Goal: Task Accomplishment & Management: Manage account settings

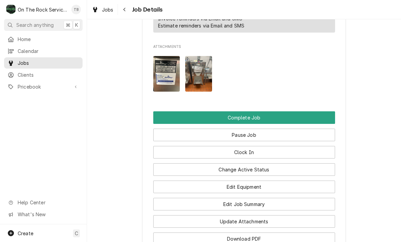
scroll to position [655, 0]
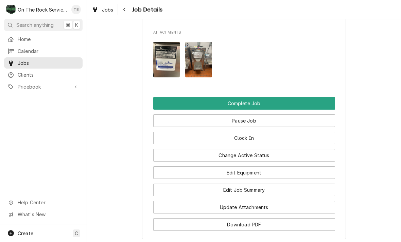
click at [254, 209] on button "Update Attachments" at bounding box center [244, 207] width 182 height 13
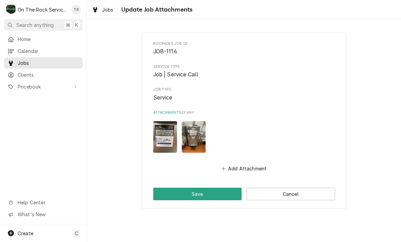
click at [245, 169] on button "Add Attachment" at bounding box center [244, 169] width 48 height 10
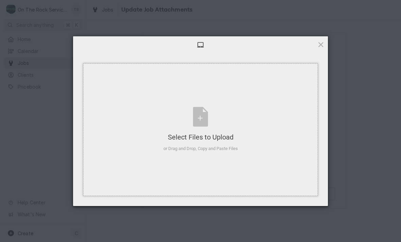
click at [202, 119] on div "Select Files to Upload or Drag and Drop, Copy and Paste Files" at bounding box center [200, 129] width 74 height 45
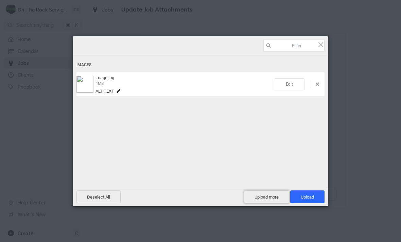
click at [267, 198] on span "Upload more" at bounding box center [266, 197] width 45 height 13
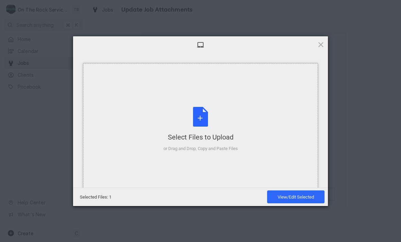
click at [199, 119] on div "Select Files to Upload or Drag and Drop, Copy and Paste Files" at bounding box center [200, 129] width 74 height 45
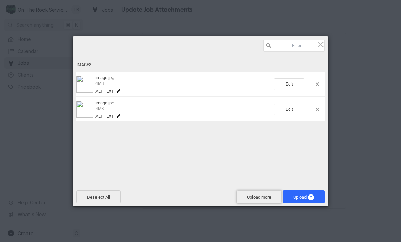
click at [253, 197] on span "Upload more" at bounding box center [259, 197] width 45 height 13
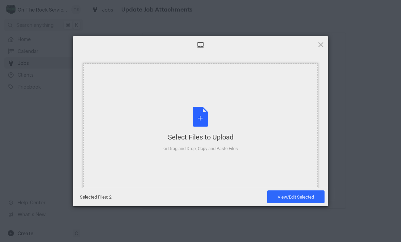
click at [207, 117] on div "Select Files to Upload or Drag and Drop, Copy and Paste Files" at bounding box center [200, 129] width 74 height 45
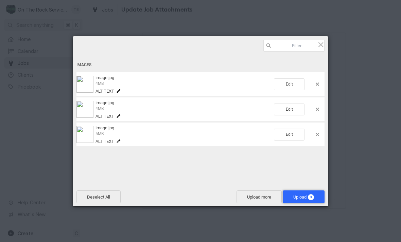
click at [304, 198] on span "Upload 3" at bounding box center [303, 197] width 21 height 5
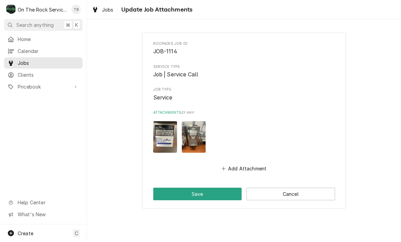
click at [203, 197] on button "Save" at bounding box center [197, 194] width 89 height 13
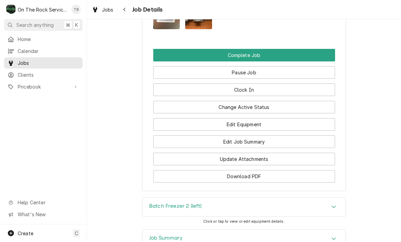
scroll to position [698, 0]
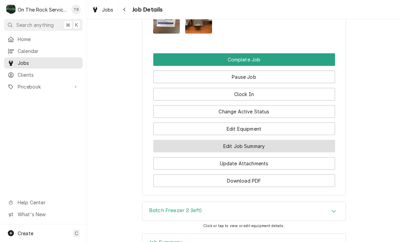
click at [247, 143] on button "Edit Job Summary" at bounding box center [244, 146] width 182 height 13
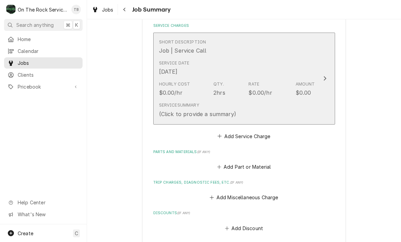
click at [269, 110] on div "Service Summary (Click to provide a summary)" at bounding box center [237, 110] width 156 height 21
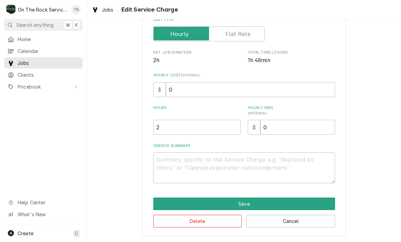
scroll to position [103, 0]
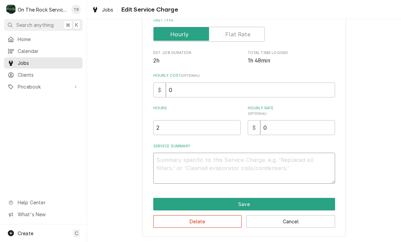
click at [177, 167] on textarea "Service Summary" at bounding box center [244, 168] width 182 height 31
type textarea "x"
type textarea "9"
type textarea "x"
type textarea "9/"
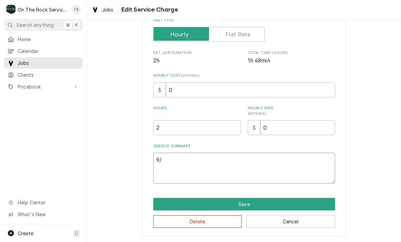
type textarea "x"
type textarea "9/29"
type textarea "x"
type textarea "9/29/"
type textarea "x"
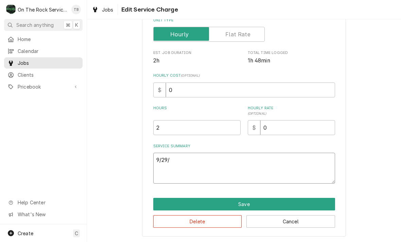
type textarea "9/29/2"
type textarea "x"
type textarea "9/29/25"
type textarea "x"
type textarea "9/29/25"
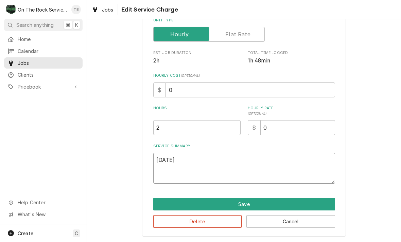
type textarea "x"
type textarea "9/29/25 T"
type textarea "x"
type textarea "9/29/25 TM"
type textarea "x"
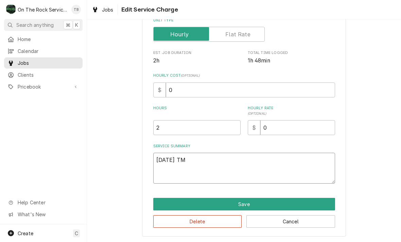
type textarea "9/29/25 TMB"
type textarea "x"
type textarea "9/29/25 TMB"
type textarea "x"
type textarea "9/29/25 TMB P"
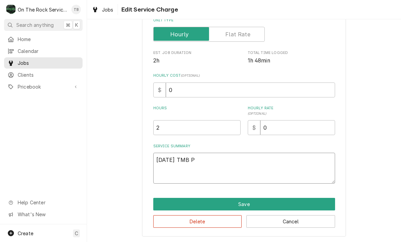
type textarea "x"
type textarea "9/29/25 TMB PR"
type textarea "x"
type textarea "9/29/25 TMB PRO"
type textarea "x"
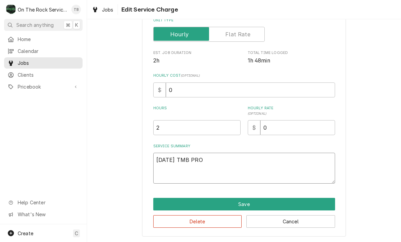
type textarea "9/29/25 TMB PROV"
type textarea "x"
type textarea "9/29/25 TMB PROVI"
type textarea "x"
type textarea "9/29/25 TMB PROVID"
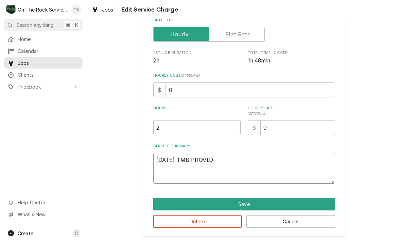
type textarea "x"
type textarea "9/29/25 TMB PROVIDE"
type textarea "x"
type textarea "9/29/25 TMB PROVIDE"
type textarea "x"
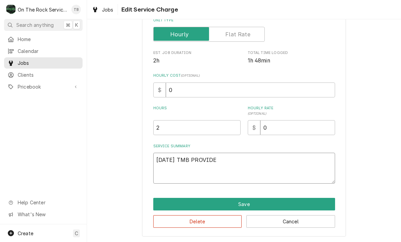
type textarea "9/29/25 TMB PROVIDE S"
type textarea "x"
type textarea "9/29/25 TMB PROVIDE SE"
type textarea "x"
type textarea "9/29/25 TMB PROVIDE SER"
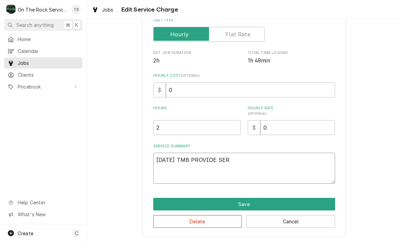
type textarea "x"
type textarea "9/29/25 TMB PROVIDE SERV"
type textarea "x"
type textarea "9/29/25 TMB PROVIDE SERVIC"
type textarea "x"
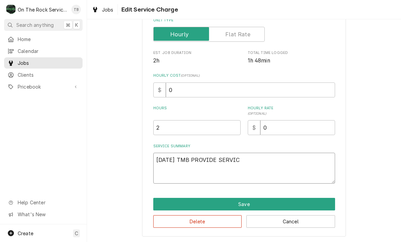
type textarea "9/29/25 TMB PROVIDE SERVICE"
type textarea "x"
type textarea "9/29/25 TMB PROVIDE SERVICE"
type textarea "x"
type textarea "9/29/25 TMB PROVIDE SERVICE PA"
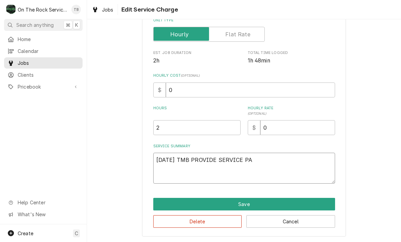
type textarea "x"
type textarea "9/29/25 TMB PROVIDE SERVICE PAR"
type textarea "x"
type textarea "9/29/25 TMB PROVIDE SERVICE PART"
type textarea "x"
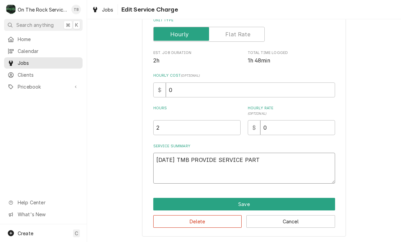
type textarea "9/29/25 TMB PROVIDE SERVICE PARTS"
type textarea "x"
type textarea "9/29/25 TMB PROVIDE SERVICE PARTS A"
type textarea "x"
type textarea "9/29/25 TMB PROVIDE SERVICE PARTS AA"
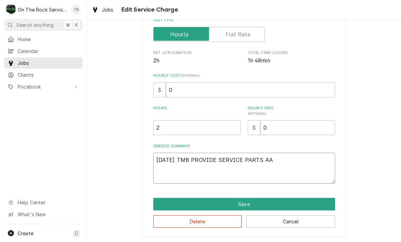
type textarea "x"
type textarea "9/29/25 TMB PROVIDE SERVICE PARTS AAND"
type textarea "x"
type textarea "9/29/25 TMB PROVIDE SERVICE PARTS AAN"
type textarea "x"
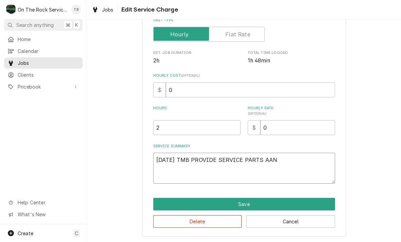
type textarea "9/29/25 TMB PROVIDE SERVICE PARTS AA"
type textarea "x"
type textarea "9/29/25 TMB PROVIDE SERVICE PARTS A"
type textarea "x"
type textarea "9/29/25 TMB PROVIDE SERVICE PARTS AN"
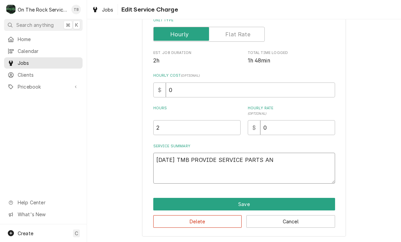
type textarea "x"
type textarea "9/29/25 TMB PROVIDE SERVICE PARTS AND"
type textarea "x"
type textarea "9/29/25 TMB PROVIDE SERVICE PARTS AND"
type textarea "x"
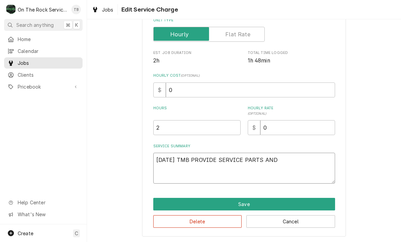
type textarea "9/29/25 TMB PROVIDE SERVICE PARTS AND L"
type textarea "x"
type textarea "9/29/25 TMB PROVIDE SERVICE PARTS AND LA"
type textarea "x"
type textarea "9/29/25 TMB PROVIDE SERVICE PARTS AND LABO"
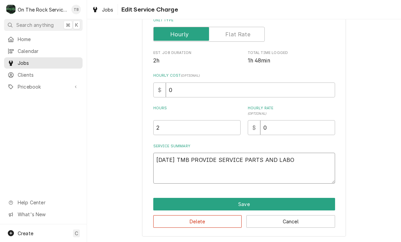
type textarea "x"
type textarea "9/29/25 TMB PROVIDE SERVICE PARTS AND LABOR"
type textarea "x"
type textarea "9/29/25 TMB PROVIDE SERVICE PARTS AND LABOR"
type textarea "x"
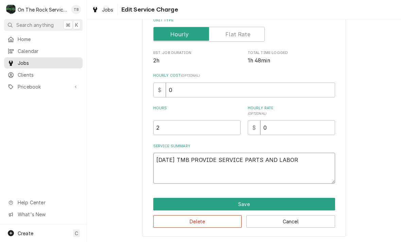
type textarea "9/29/25 TMB PROVIDE SERVICE PARTS AND LABOR T"
type textarea "x"
type textarea "9/29/25 TMB PROVIDE SERVICE PARTS AND LABOR TO"
type textarea "x"
type textarea "9/29/25 TMB PROVIDE SERVICE PARTS AND LABOR TO"
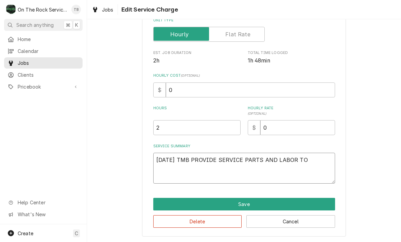
type textarea "x"
type textarea "9/29/25 TMB PROVIDE SERVICE PARTS AND LABOR TO D"
type textarea "x"
type textarea "9/29/25 TMB PROVIDE SERVICE PARTS AND LABOR TO DE"
type textarea "x"
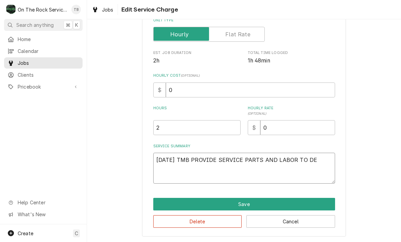
type textarea "9/29/25 TMB PROVIDE SERVICE PARTS AND LABOR TO DET"
type textarea "x"
type textarea "9/29/25 TMB PROVIDE SERVICE PARTS AND LABOR TO DETE"
type textarea "x"
type textarea "9/29/25 TMB PROVIDE SERVICE PARTS AND LABOR TO DETER"
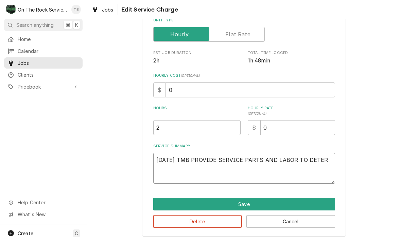
type textarea "x"
type textarea "9/29/25 TMB PROVIDE SERVICE PARTS AND LABOR TO DETERM"
type textarea "x"
type textarea "9/29/25 TMB PROVIDE SERVICE PARTS AND LABOR TO DETERMN"
type textarea "x"
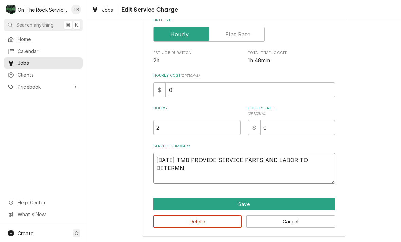
type textarea "9/29/25 TMB PROVIDE SERVICE PARTS AND LABOR TO DETERMNE"
type textarea "x"
type textarea "9/29/25 TMB PROVIDE SERVICE PARTS AND LABOR TO DETERMNE T"
type textarea "x"
type textarea "9/29/25 TMB PROVIDE SERVICE PARTS AND LABOR TO DETERMNE TH"
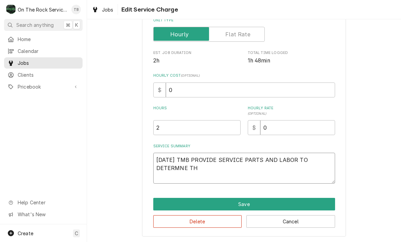
type textarea "x"
type textarea "9/29/25 TMB PROVIDE SERVICE PARTS AND LABOR TO DETERMNE THA"
type textarea "x"
type textarea "9/29/25 TMB PROVIDE SERVICE PARTS AND LABOR TO DETERMNE THAT"
type textarea "x"
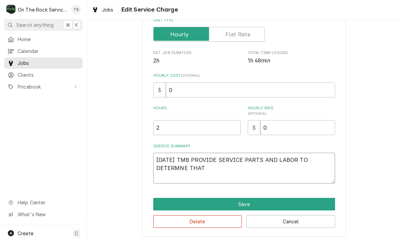
type textarea "9/29/25 TMB PROVIDE SERVICE PARTS AND LABOR TO DETERMNE THAT"
type textarea "x"
type textarea "9/29/25 TMB PROVIDE SERVICE PARTS AND LABOR TO DETERMNE THAT O"
type textarea "x"
type textarea "9/29/25 TMB PROVIDE SERVICE PARTS AND LABOR TO DETERMNE THAT ON"
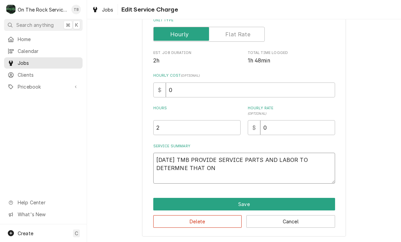
type textarea "x"
type textarea "9/29/25 TMB PROVIDE SERVICE PARTS AND LABOR TO DETERMNE THAT ON"
type textarea "x"
type textarea "9/29/25 TMB PROVIDE SERVICE PARTS AND LABOR TO DETERMNE THAT ON R"
type textarea "x"
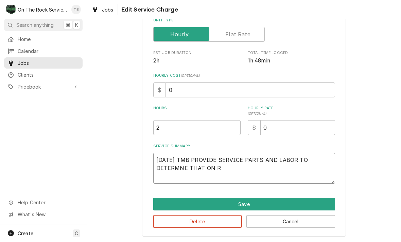
type textarea "9/29/25 TMB PROVIDE SERVICE PARTS AND LABOR TO DETERMNE THAT ON RI"
type textarea "x"
type textarea "9/29/25 TMB PROVIDE SERVICE PARTS AND LABOR TO DETERMNE THAT ON RIG"
type textarea "x"
type textarea "9/29/25 TMB PROVIDE SERVICE PARTS AND LABOR TO DETERMNE THAT ON RIGH"
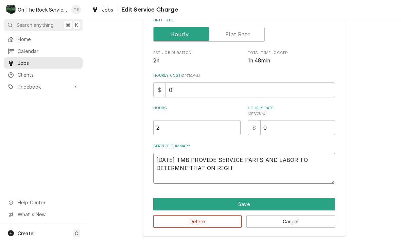
type textarea "x"
type textarea "9/29/25 TMB PROVIDE SERVICE PARTS AND LABOR TO DETERMNE THAT ON RIGHT"
type textarea "x"
type textarea "9/29/25 TMB PROVIDE SERVICE PARTS AND LABOR TO DETERMNE THAT ON RIGHT"
type textarea "x"
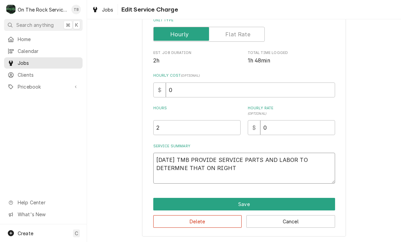
type textarea "9/29/25 TMB PROVIDE SERVICE PARTS AND LABOR TO DETERMNE THAT ON RIGHT S"
type textarea "x"
type textarea "9/29/25 TMB PROVIDE SERVICE PARTS AND LABOR TO DETERMNE THAT ON RIGHT SI"
type textarea "x"
type textarea "9/29/25 TMB PROVIDE SERVICE PARTS AND LABOR TO DETERMNE THAT ON RIGHT SID"
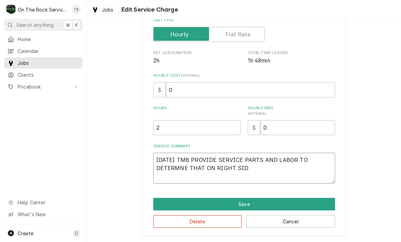
type textarea "x"
type textarea "9/29/25 TMB PROVIDE SERVICE PARTS AND LABOR TO DETERMNE THAT ON RIGHT SIDE"
type textarea "x"
type textarea "9/29/25 TMB PROVIDE SERVICE PARTS AND LABOR TO DETERMNE THAT ON RIGHT SIDE"
type textarea "x"
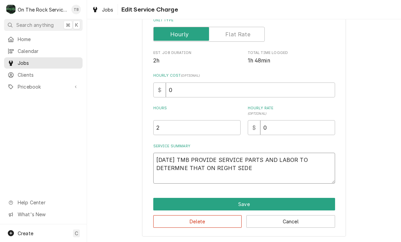
type textarea "9/29/25 TMB PROVIDE SERVICE PARTS AND LABOR TO DETERMNE THAT ON RIGHT SIDE U"
type textarea "x"
type textarea "9/29/25 TMB PROVIDE SERVICE PARTS AND LABOR TO DETERMNE THAT ON RIGHT SIDE UN"
type textarea "x"
type textarea "9/29/25 TMB PROVIDE SERVICE PARTS AND LABOR TO DETERMNE THAT ON RIGHT SIDE UNIT"
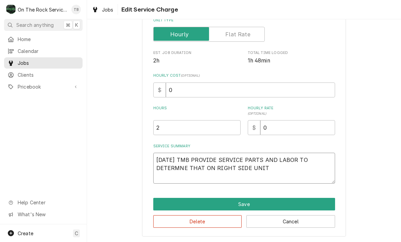
type textarea "x"
type textarea "9/29/25 TMB PROVIDE SERVICE PARTS AND LABOR TO DETERMNE THAT ON RIGHT SIDE UNIT"
type textarea "x"
type textarea "9/29/25 TMB PROVIDE SERVICE PARTS AND LABOR TO DETERMNE THAT ON RIGHT SIDE UNIT…"
type textarea "x"
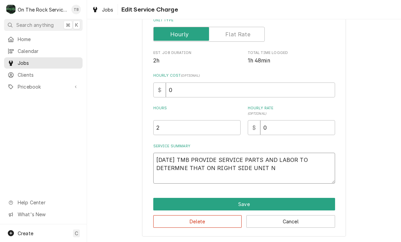
type textarea "9/29/25 TMB PROVIDE SERVICE PARTS AND LABOR TO DETERMNE THAT ON RIGHT SIDE UNIT…"
type textarea "x"
type textarea "9/29/25 TMB PROVIDE SERVICE PARTS AND LABOR TO DETERMNE THAT ON RIGHT SIDE UNIT…"
type textarea "x"
type textarea "9/29/25 TMB PROVIDE SERVICE PARTS AND LABOR TO DETERMNE THAT ON RIGHT SIDE UNIT…"
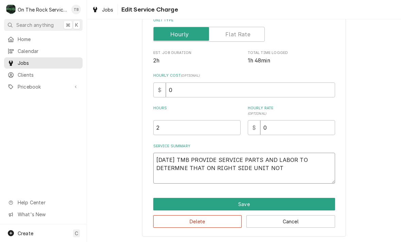
type textarea "x"
type textarea "9/29/25 TMB PROVIDE SERVICE PARTS AND LABOR TO DETERMNE THAT ON RIGHT SIDE UNIT…"
type textarea "x"
type textarea "9/29/25 TMB PROVIDE SERVICE PARTS AND LABOR TO DETERMNE THAT ON RIGHT SIDE UNIT…"
type textarea "x"
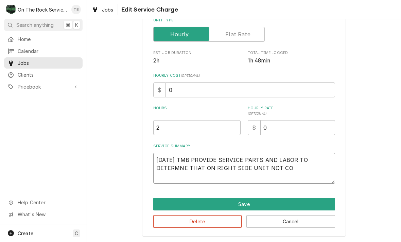
type textarea "9/29/25 TMB PROVIDE SERVICE PARTS AND LABOR TO DETERMNE THAT ON RIGHT SIDE UNIT…"
type textarea "x"
type textarea "9/29/25 TMB PROVIDE SERVICE PARTS AND LABOR TO DETERMNE THAT ON RIGHT SIDE UNIT…"
type textarea "x"
type textarea "9/29/25 TMB PROVIDE SERVICE PARTS AND LABOR TO DETERMNE THAT ON RIGHT SIDE UNIT…"
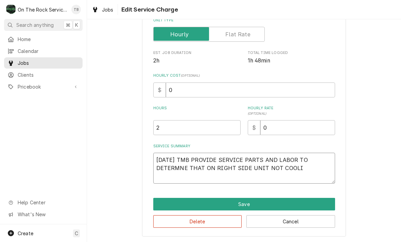
type textarea "x"
type textarea "9/29/25 TMB PROVIDE SERVICE PARTS AND LABOR TO DETERMNE THAT ON RIGHT SIDE UNIT…"
type textarea "x"
type textarea "9/29/25 TMB PROVIDE SERVICE PARTS AND LABOR TO DETERMNE THAT ON RIGHT SIDE UNIT…"
type textarea "x"
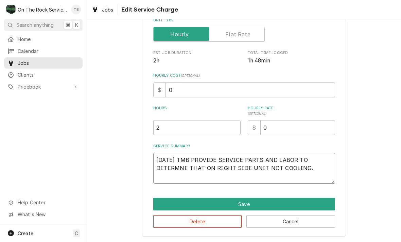
type textarea "9/29/25 TMB PROVIDE SERVICE PARTS AND LABOR TO DETERMNE THAT ON RIGHT SIDE UNIT…"
type textarea "x"
type textarea "9/29/25 TMB PROVIDE SERVICE PARTS AND LABOR TO DETERMNE THAT ON RIGHT SIDE UNIT…"
type textarea "x"
type textarea "9/29/25 TMB PROVIDE SERVICE PARTS AND LABOR TO DETERMNE THAT ON RIGHT SIDE UNIT…"
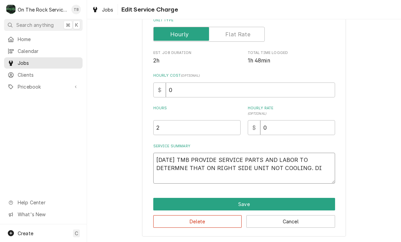
type textarea "x"
type textarea "9/29/25 TMB PROVIDE SERVICE PARTS AND LABOR TO DETERMNE THAT ON RIGHT SIDE UNIT…"
type textarea "x"
type textarea "9/29/25 TMB PROVIDE SERVICE PARTS AND LABOR TO DETERMNE THAT ON RIGHT SIDE UNIT…"
type textarea "x"
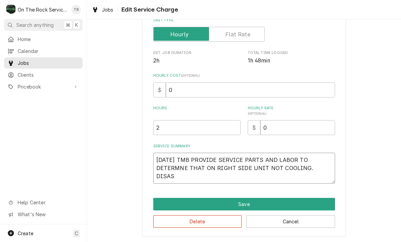
type textarea "9/29/25 TMB PROVIDE SERVICE PARTS AND LABOR TO DETERMNE THAT ON RIGHT SIDE UNIT…"
type textarea "x"
type textarea "9/29/25 TMB PROVIDE SERVICE PARTS AND LABOR TO DETERMNE THAT ON RIGHT SIDE UNIT…"
type textarea "x"
type textarea "9/29/25 TMB PROVIDE SERVICE PARTS AND LABOR TO DETERMNE THAT ON RIGHT SIDE UNIT…"
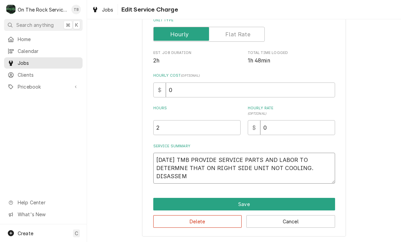
type textarea "x"
type textarea "9/29/25 TMB PROVIDE SERVICE PARTS AND LABOR TO DETERMNE THAT ON RIGHT SIDE UNIT…"
type textarea "x"
type textarea "9/29/25 TMB PROVIDE SERVICE PARTS AND LABOR TO DETERMNE THAT ON RIGHT SIDE UNIT…"
type textarea "x"
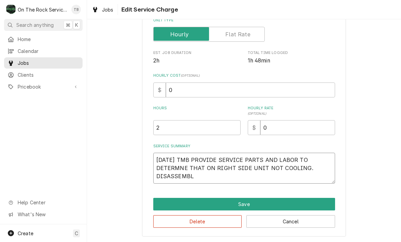
type textarea "9/29/25 TMB PROVIDE SERVICE PARTS AND LABOR TO DETERMNE THAT ON RIGHT SIDE UNIT…"
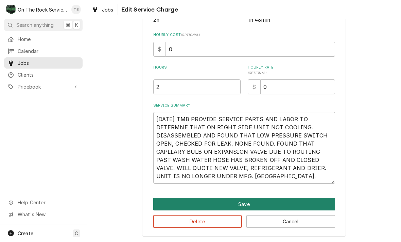
click at [247, 206] on button "Save" at bounding box center [244, 204] width 182 height 13
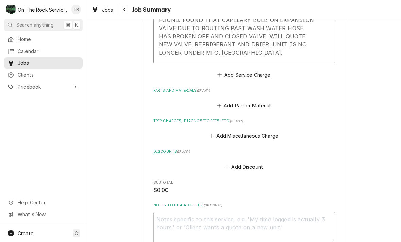
scroll to position [297, 0]
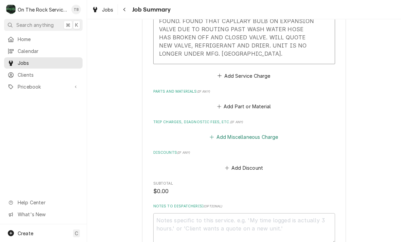
click at [246, 136] on button "Add Miscellaneous Charge" at bounding box center [244, 138] width 71 height 10
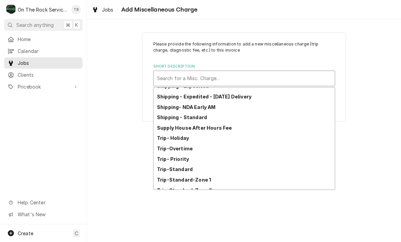
scroll to position [111, 0]
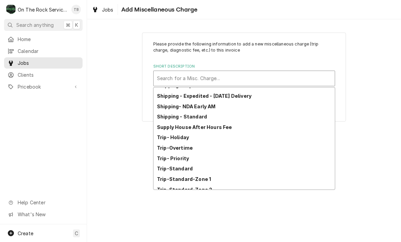
click at [208, 182] on div "Trip-Standard-Zone 1" at bounding box center [244, 179] width 181 height 11
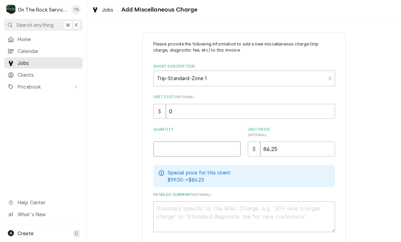
click at [184, 148] on input "Quantity" at bounding box center [196, 149] width 87 height 15
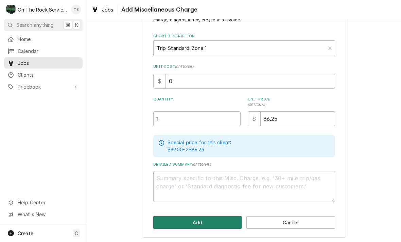
click at [201, 223] on button "Add" at bounding box center [197, 222] width 89 height 13
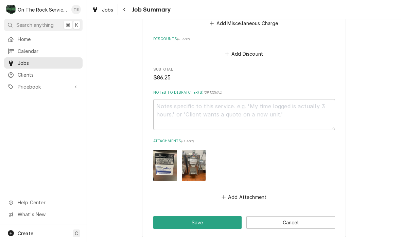
scroll to position [474, 0]
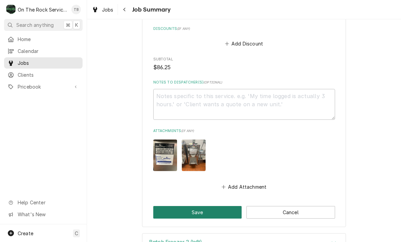
click at [188, 213] on button "Save" at bounding box center [197, 212] width 89 height 13
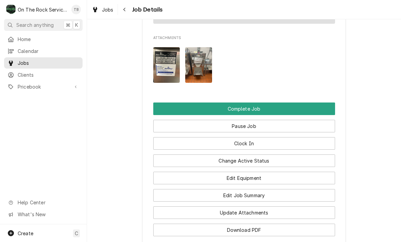
scroll to position [732, 0]
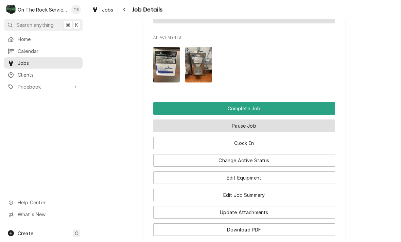
click at [258, 124] on button "Pause Job" at bounding box center [244, 126] width 182 height 13
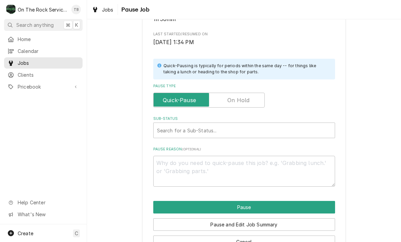
scroll to position [121, 0]
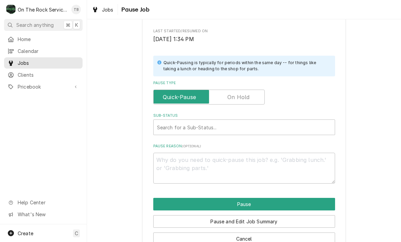
click at [245, 94] on label "Pause Type" at bounding box center [208, 97] width 111 height 15
click at [245, 94] on input "Pause Type" at bounding box center [208, 97] width 105 height 15
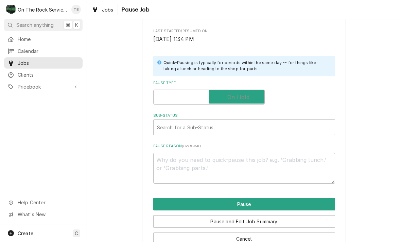
checkbox input "true"
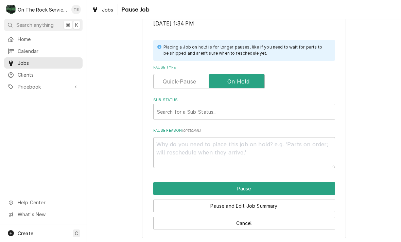
scroll to position [137, 0]
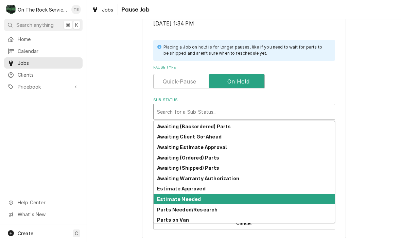
click at [194, 197] on strong "Estimate Needed" at bounding box center [179, 199] width 44 height 6
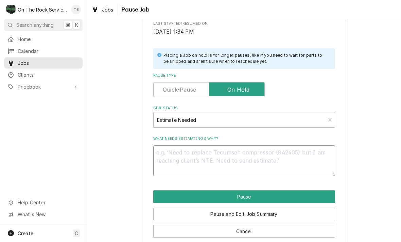
click at [169, 154] on textarea "What needs estimating & why?" at bounding box center [244, 160] width 182 height 31
type textarea "x"
type textarea "T"
type textarea "x"
type textarea "TX"
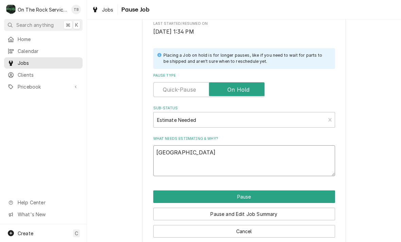
type textarea "x"
type textarea "TXV"
type textarea "x"
type textarea "TXV/"
type textarea "x"
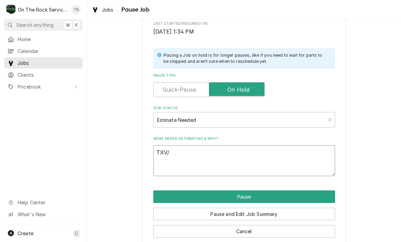
type textarea "TXV/D"
type textarea "x"
type textarea "TXV/DR"
type textarea "x"
type textarea "TXV/DRI"
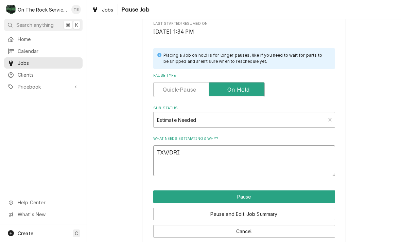
type textarea "x"
type textarea "TXV/DRIER"
type textarea "x"
type textarea "TXV/DRIER/"
type textarea "x"
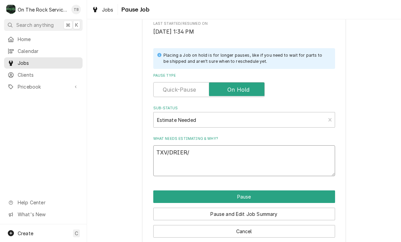
type textarea "TXV/DRIER/"
type textarea "x"
type textarea "TXV/DRIER/ R"
type textarea "x"
type textarea "TXV/DRIER/ RE"
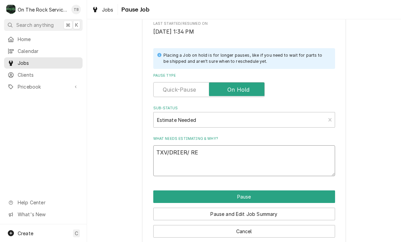
type textarea "x"
type textarea "TXV/DRIER/ RER"
type textarea "x"
type textarea "TXV/DRIER/ RE"
type textarea "x"
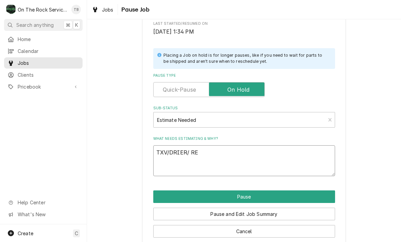
type textarea "TXV/DRIER/ REF"
type textarea "x"
type textarea "TXV/DRIER/ REFRI"
type textarea "x"
type textarea "TXV/DRIER/ REFRIG"
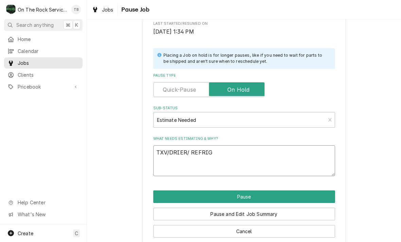
type textarea "x"
type textarea "TXV/DRIER/ REFRIG."
type textarea "x"
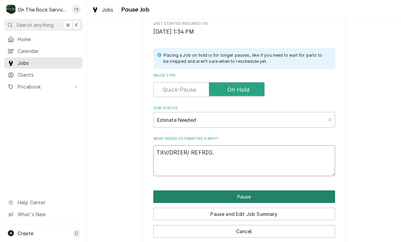
type textarea "TXV/DRIER/ REFRIG."
click at [246, 193] on button "Pause" at bounding box center [244, 197] width 182 height 13
type textarea "x"
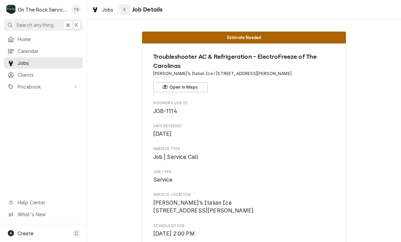
click at [128, 13] on button "Navigate back" at bounding box center [124, 9] width 11 height 11
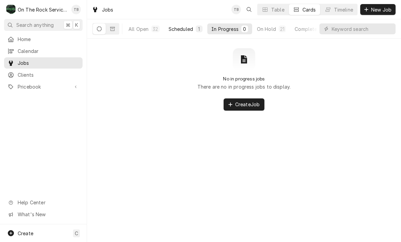
click at [185, 31] on div "Scheduled" at bounding box center [181, 28] width 24 height 7
